Goal: Task Accomplishment & Management: Manage account settings

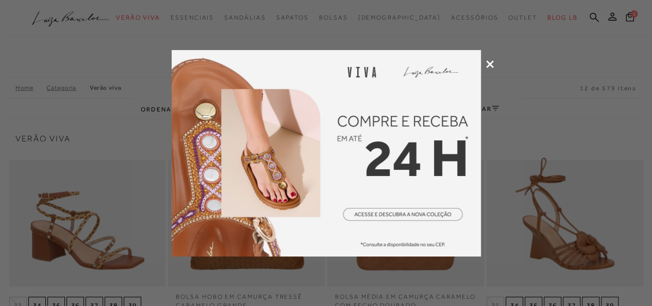
drag, startPoint x: 0, startPoint y: 0, endPoint x: 490, endPoint y: 63, distance: 494.2
click at [490, 63] on icon at bounding box center [490, 64] width 8 height 8
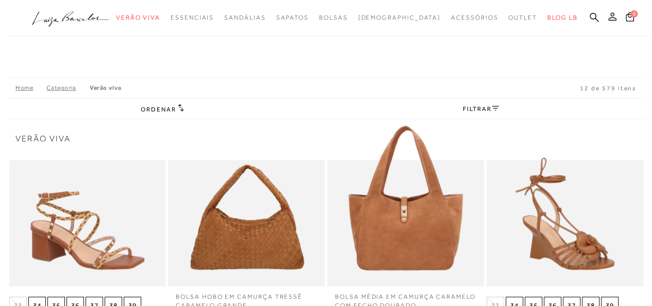
click at [607, 18] on button at bounding box center [612, 17] width 14 height 13
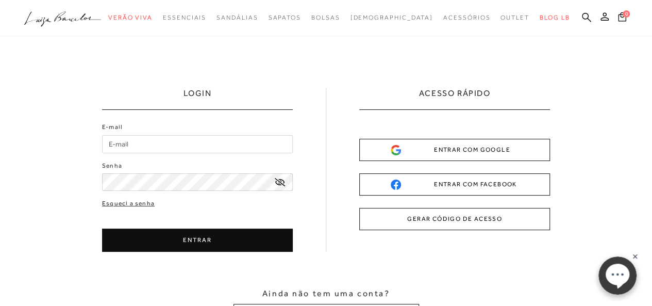
click at [181, 143] on input "E-mail" at bounding box center [197, 144] width 191 height 18
type input "[EMAIL_ADDRESS][DOMAIN_NAME]"
click at [157, 240] on button "ENTRAR" at bounding box center [197, 239] width 191 height 23
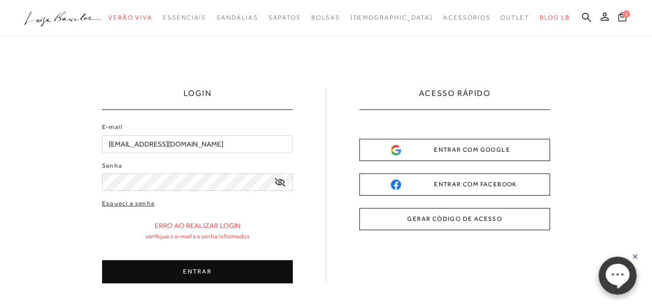
click at [202, 278] on button "ENTRAR" at bounding box center [197, 271] width 191 height 23
click at [205, 269] on button "ENTRAR" at bounding box center [197, 271] width 191 height 23
click at [225, 277] on button "ENTRAR" at bounding box center [197, 271] width 191 height 23
click at [188, 271] on button "ENTRAR" at bounding box center [197, 271] width 191 height 23
click at [166, 264] on button "ENTRAR" at bounding box center [197, 271] width 191 height 23
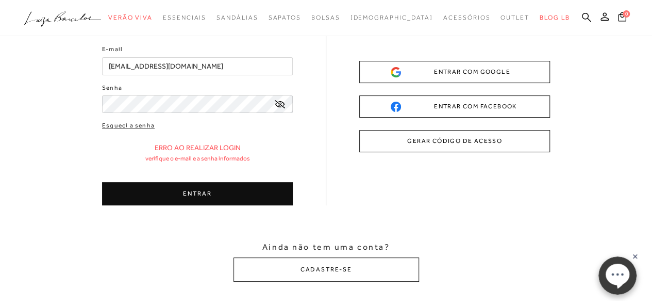
scroll to position [155, 0]
